Goal: Entertainment & Leisure: Consume media (video, audio)

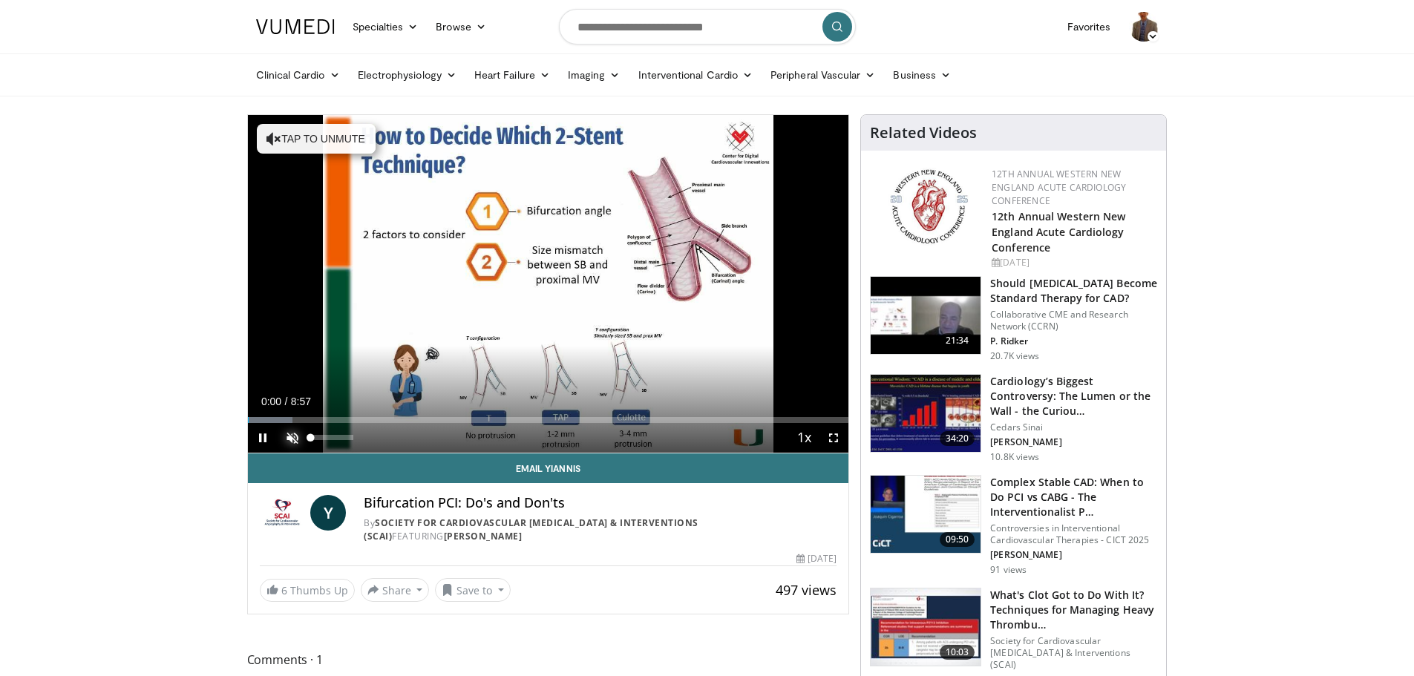
click at [292, 437] on span "Video Player" at bounding box center [293, 438] width 30 height 30
click at [828, 436] on span "Video Player" at bounding box center [834, 438] width 30 height 30
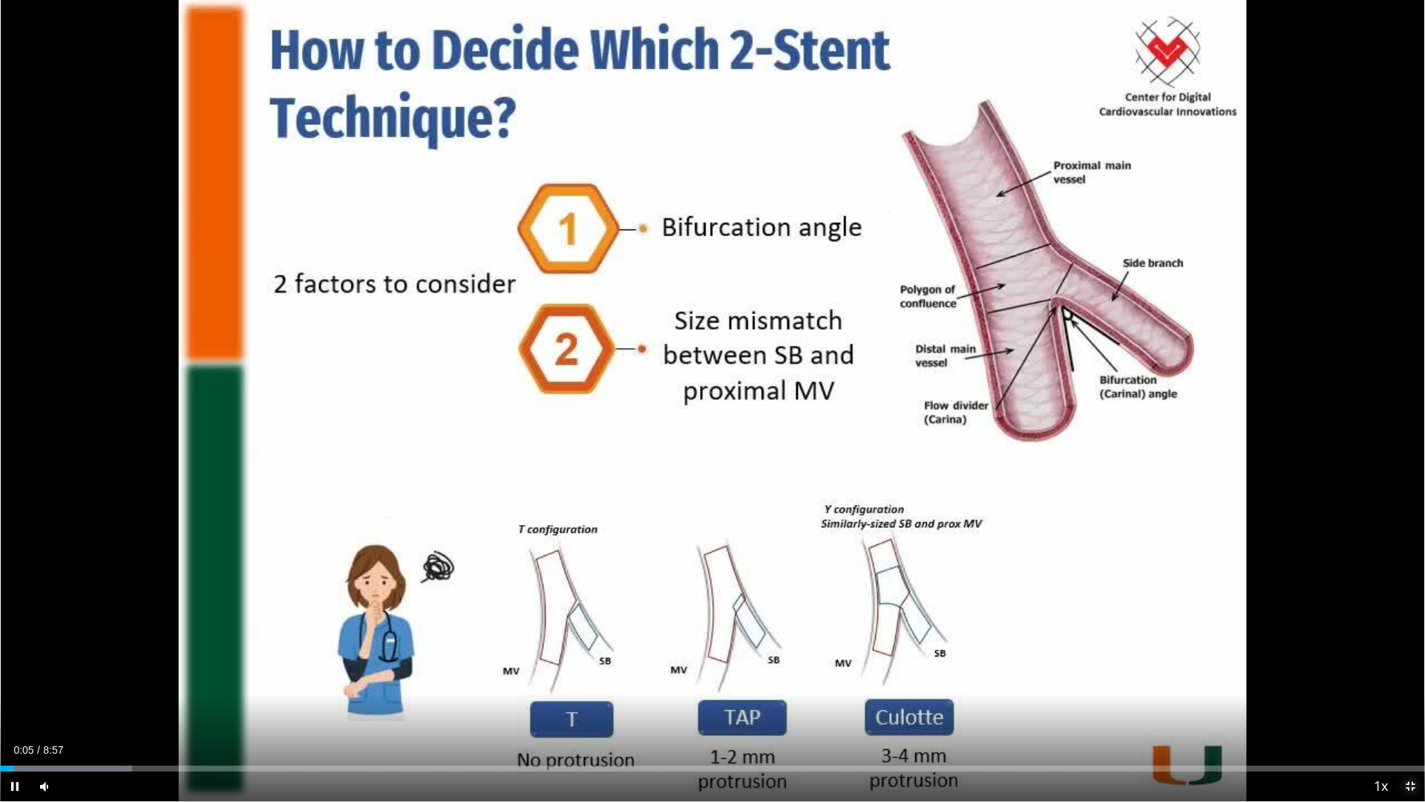
click at [1409, 675] on span "Video Player" at bounding box center [1410, 786] width 30 height 30
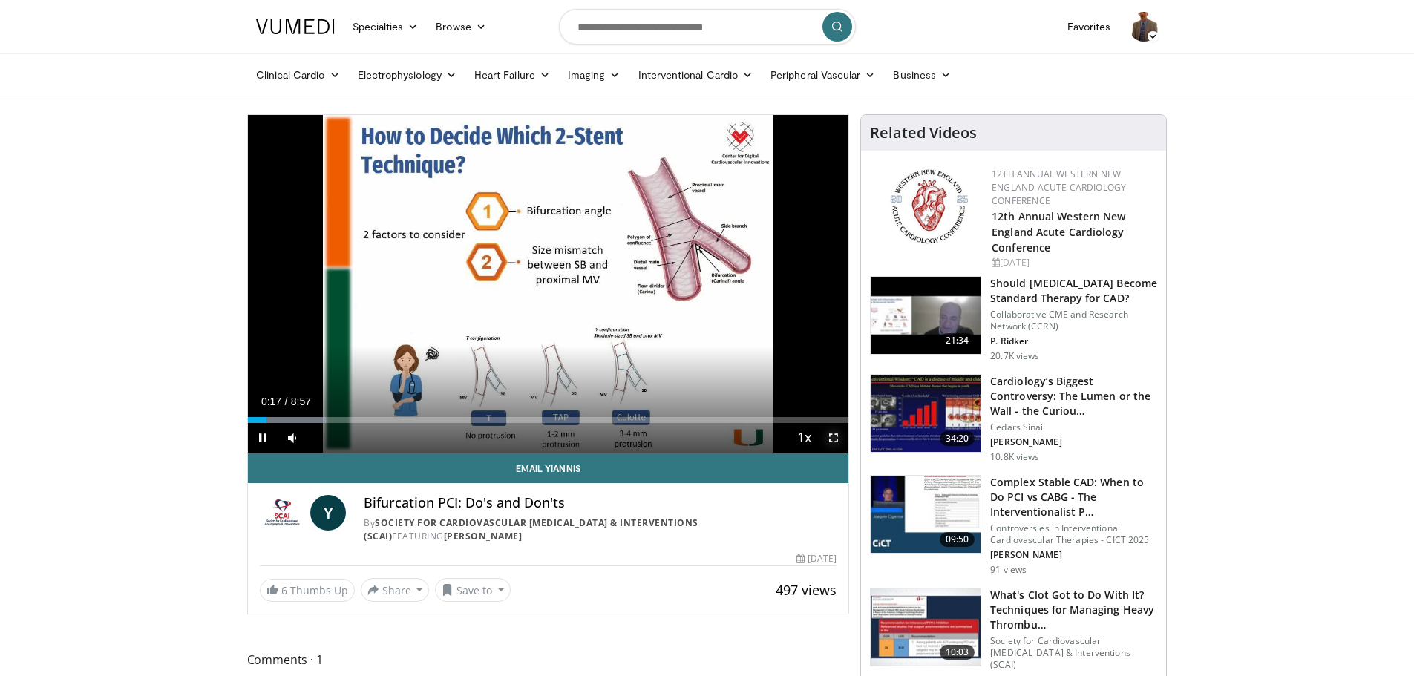
click at [836, 436] on span "Video Player" at bounding box center [834, 438] width 30 height 30
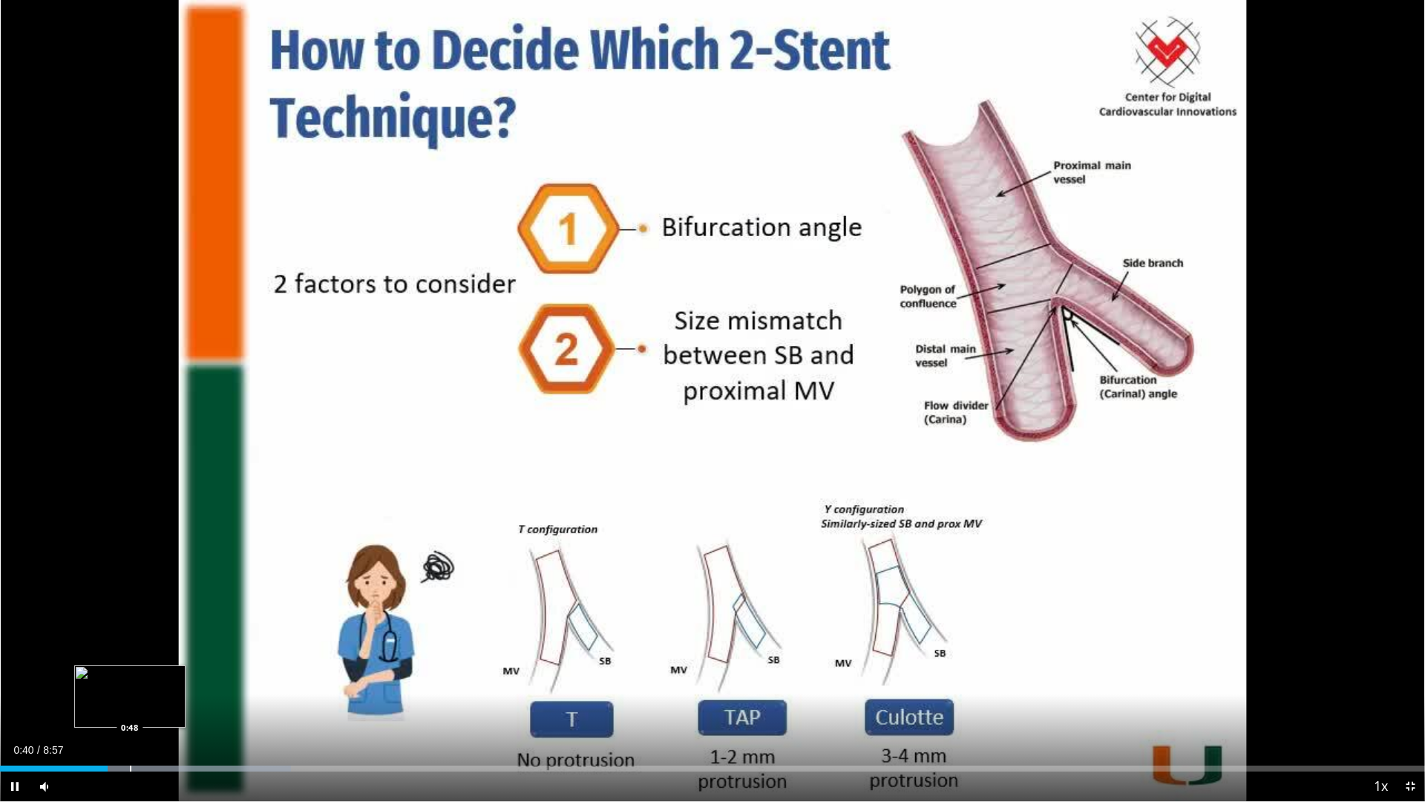
click at [130, 675] on div "Progress Bar" at bounding box center [130, 768] width 1 height 6
click at [151, 675] on div "Progress Bar" at bounding box center [150, 768] width 1 height 6
click at [177, 675] on div "Loaded : 22.29% 1:06 1:06" at bounding box center [712, 768] width 1425 height 6
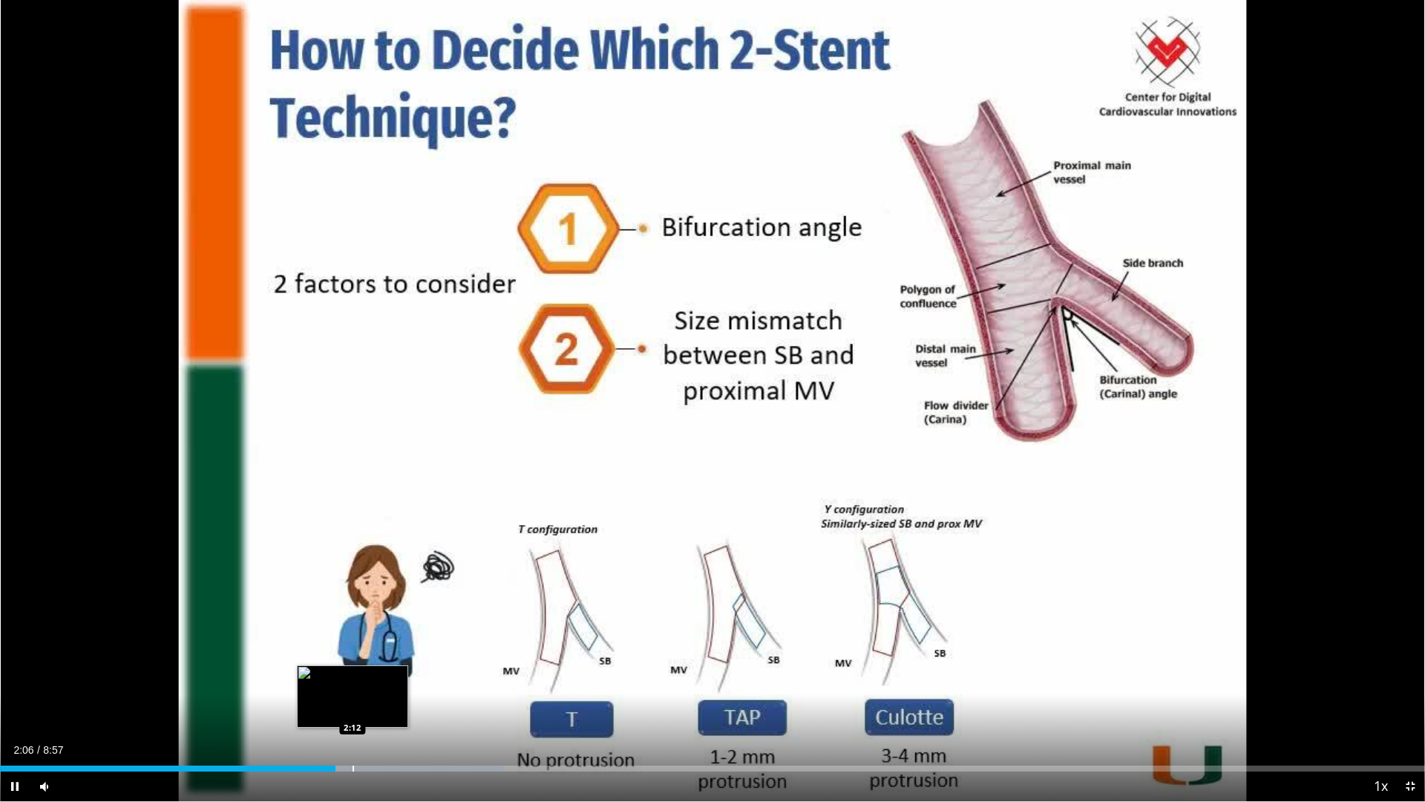
click at [353, 675] on div "Progress Bar" at bounding box center [353, 768] width 1 height 6
click at [397, 675] on div "Progress Bar" at bounding box center [396, 768] width 1 height 6
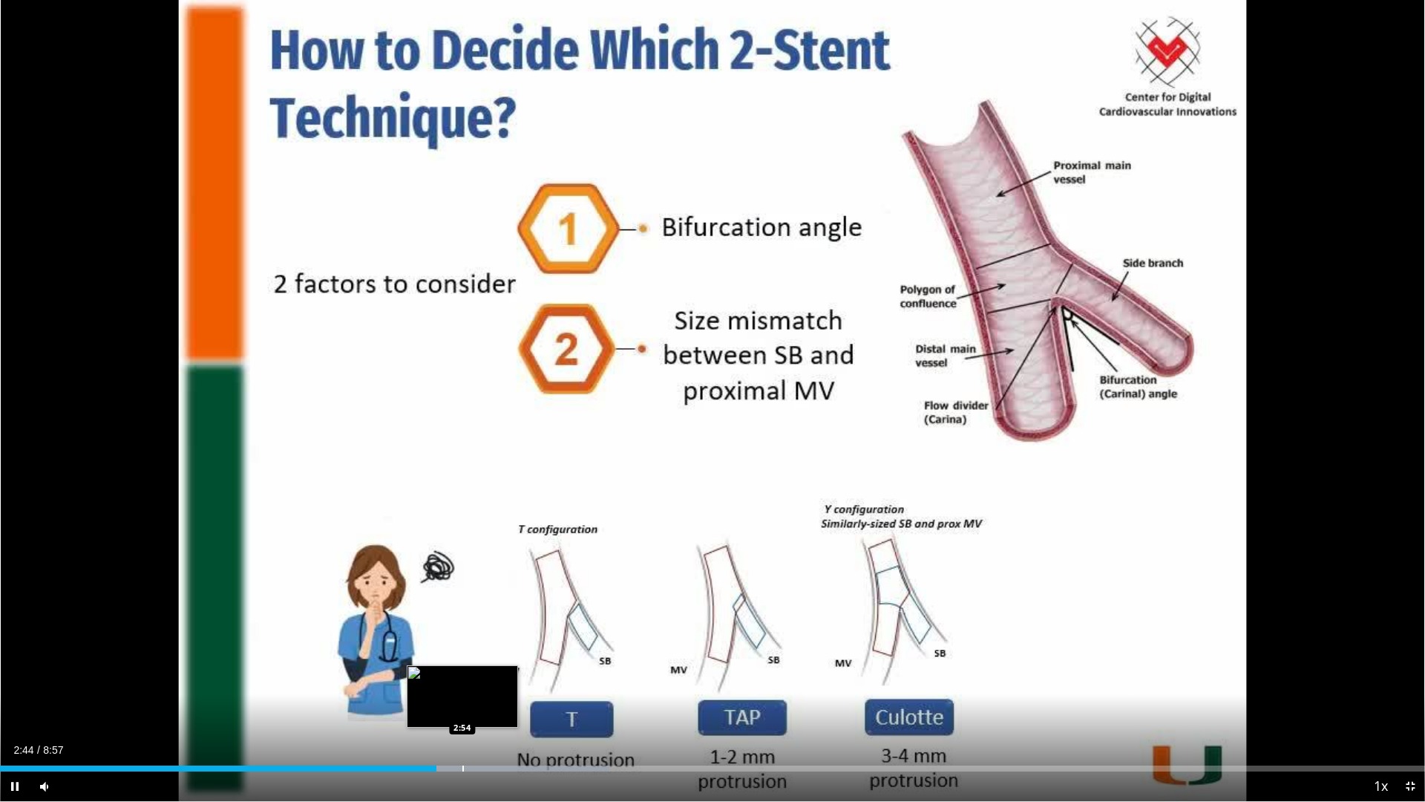
click at [462, 675] on div "Progress Bar" at bounding box center [462, 768] width 1 height 6
click at [482, 675] on div "Progress Bar" at bounding box center [482, 768] width 1 height 6
click at [0, 0] on div "Progress Bar" at bounding box center [0, 0] width 0 height 0
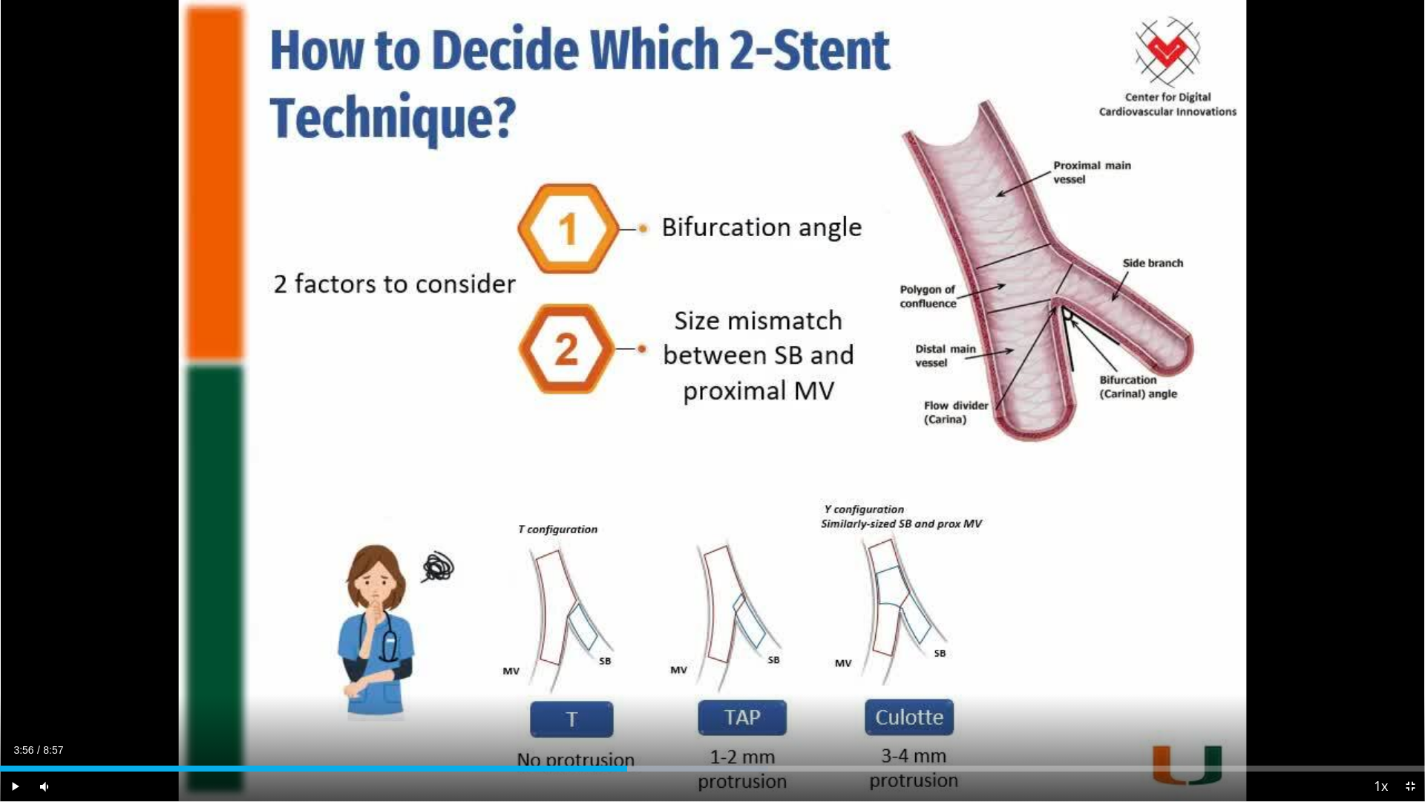
click at [0, 0] on div "Progress Bar" at bounding box center [0, 0] width 0 height 0
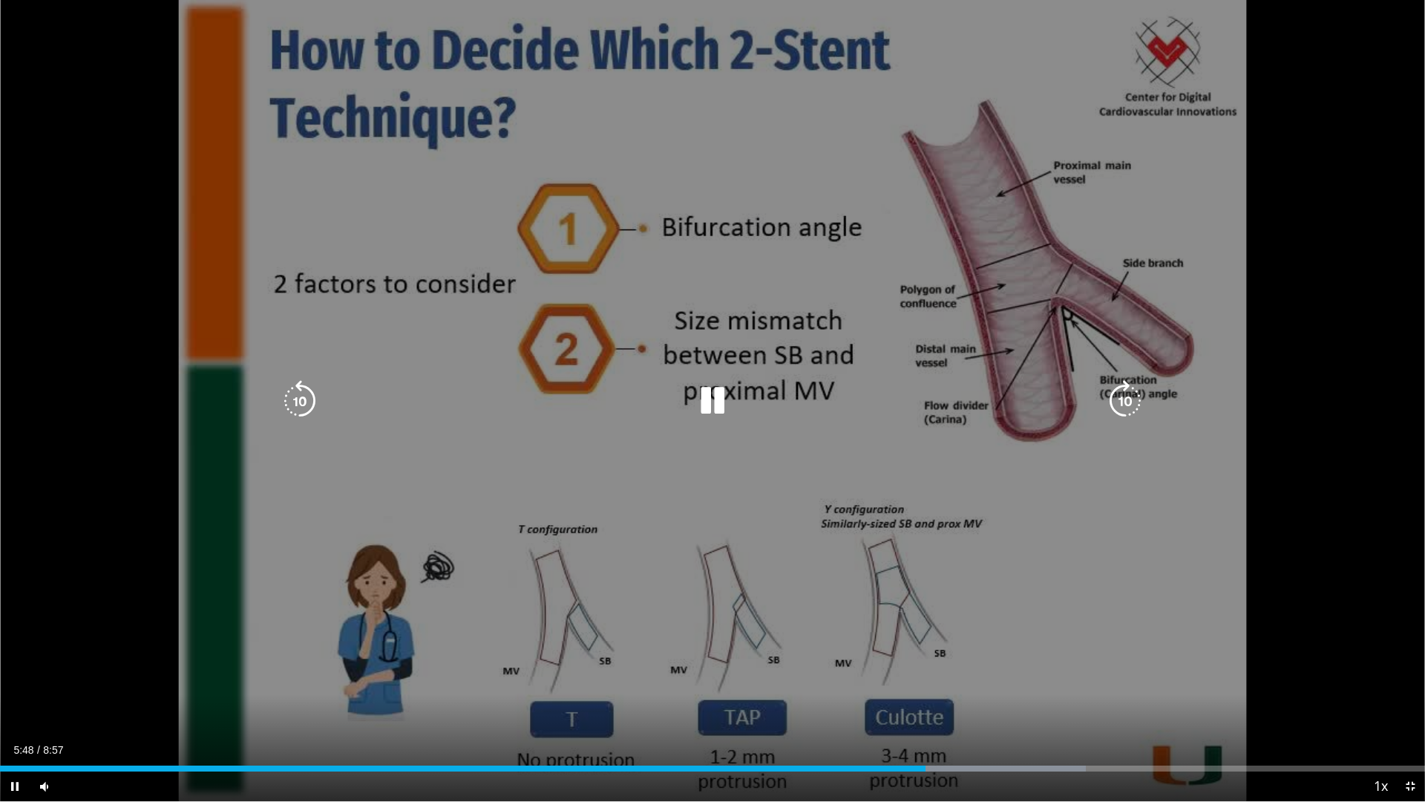
click at [0, 0] on div "Progress Bar" at bounding box center [0, 0] width 0 height 0
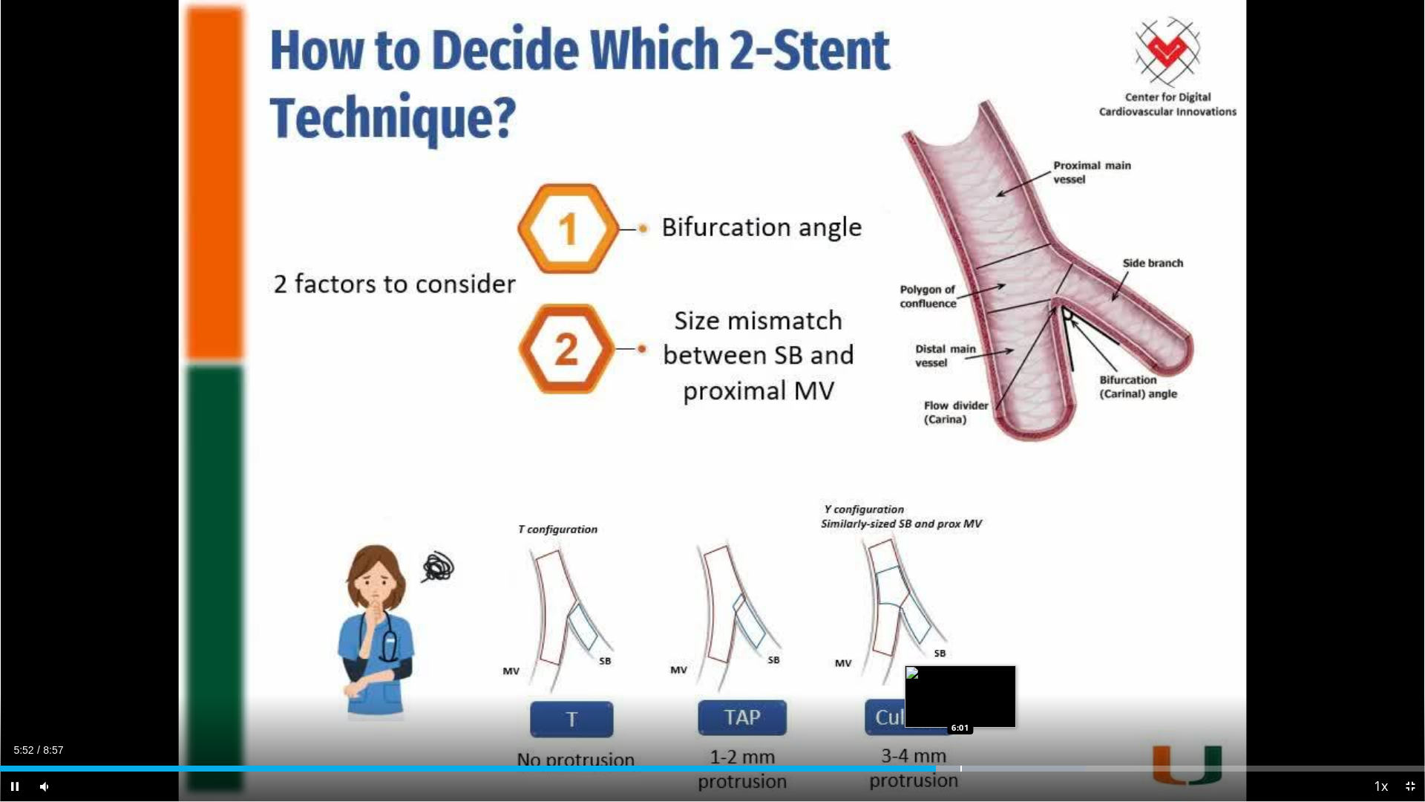
click at [960, 675] on div "Progress Bar" at bounding box center [960, 768] width 1 height 6
click at [990, 675] on div "Progress Bar" at bounding box center [990, 768] width 1 height 6
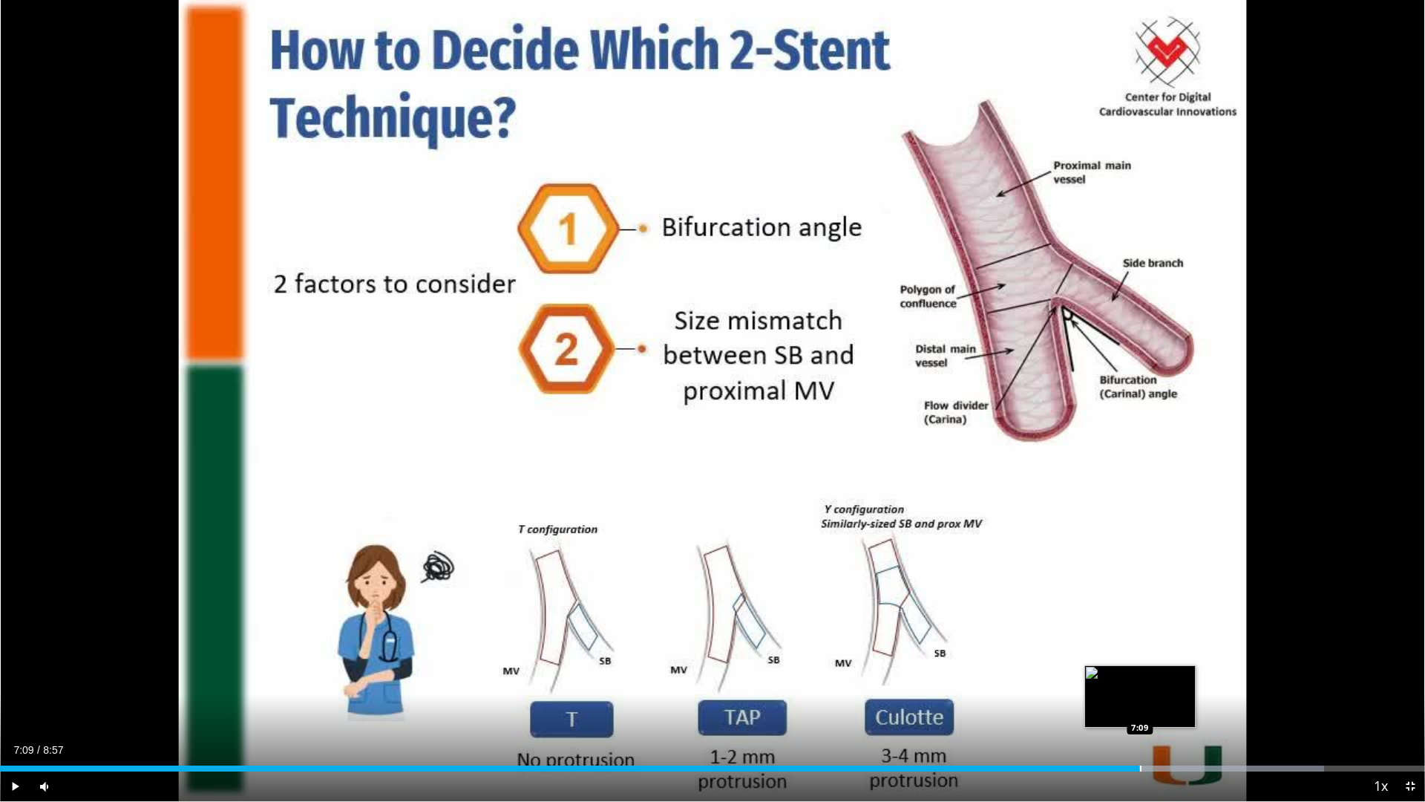
click at [1139, 675] on div "7:18" at bounding box center [569, 768] width 1139 height 6
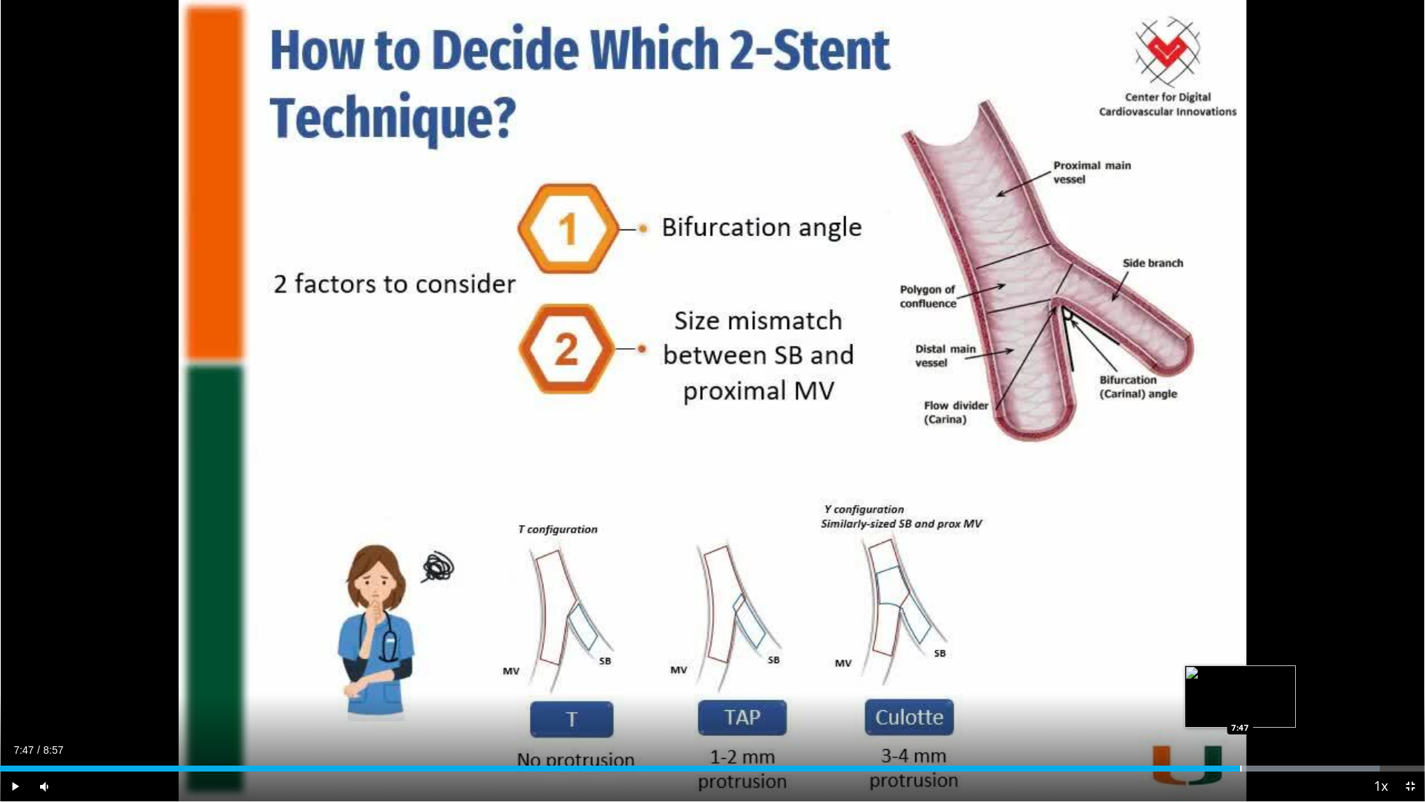
click at [1240, 675] on div "Progress Bar" at bounding box center [1240, 768] width 1 height 6
click at [1266, 675] on div "Progress Bar" at bounding box center [1283, 768] width 242 height 6
click at [1297, 675] on div "Progress Bar" at bounding box center [1295, 768] width 1 height 6
click at [1409, 675] on span "Video Player" at bounding box center [1410, 786] width 30 height 30
